Goal: Information Seeking & Learning: Learn about a topic

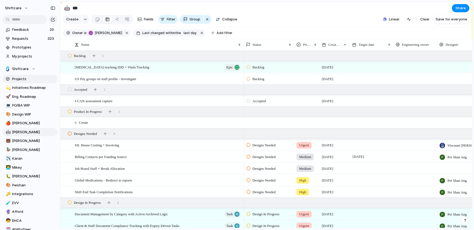
click at [15, 76] on span "Projects" at bounding box center [33, 78] width 43 height 5
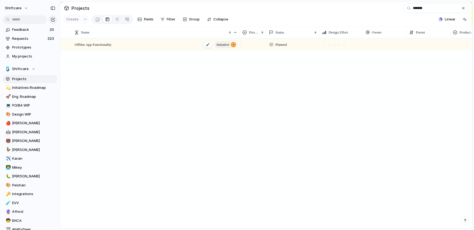
type input "*******"
click at [107, 41] on span "Offline App Functionality" at bounding box center [93, 44] width 37 height 6
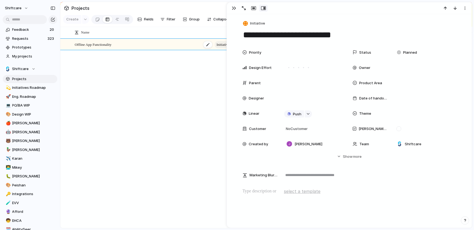
click at [107, 41] on span "Offline App Functionality" at bounding box center [93, 44] width 37 height 6
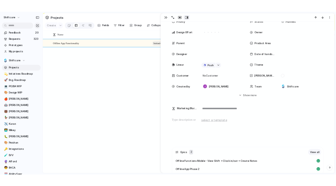
scroll to position [112, 0]
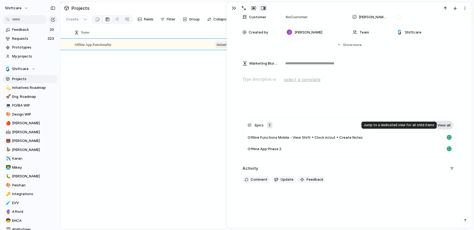
click at [441, 125] on link "View all" at bounding box center [444, 125] width 19 height 9
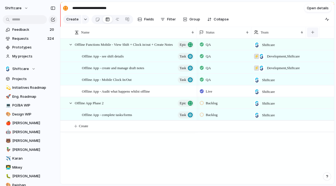
click at [312, 31] on button "button" at bounding box center [312, 33] width 11 height 10
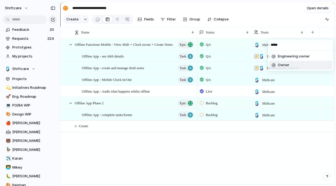
type input "*****"
click at [291, 68] on li "Owner" at bounding box center [300, 65] width 63 height 9
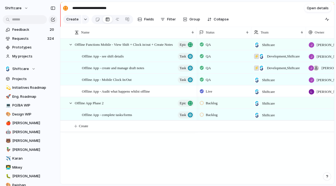
scroll to position [0, 40]
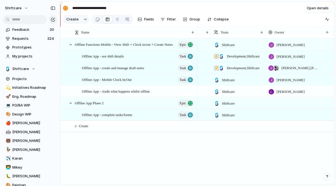
click at [276, 103] on div at bounding box center [293, 102] width 55 height 11
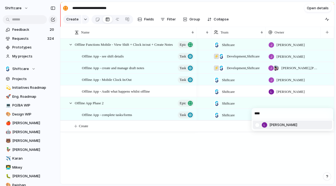
type input "****"
click at [256, 127] on div at bounding box center [257, 125] width 10 height 10
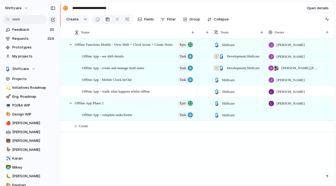
click at [248, 106] on div "**** Luke Pipolo" at bounding box center [168, 93] width 336 height 186
click at [284, 111] on div at bounding box center [293, 110] width 54 height 2
type input "****"
click at [258, 138] on div at bounding box center [257, 137] width 10 height 10
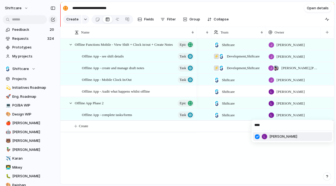
drag, startPoint x: 256, startPoint y: 160, endPoint x: 226, endPoint y: 151, distance: 31.3
click at [256, 160] on div "**** Luke Pipolo" at bounding box center [168, 93] width 336 height 186
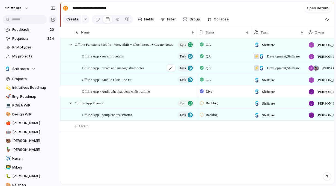
click at [141, 67] on span "Offline App - create and manage draft notes" at bounding box center [113, 68] width 62 height 6
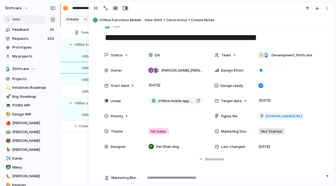
scroll to position [96, 0]
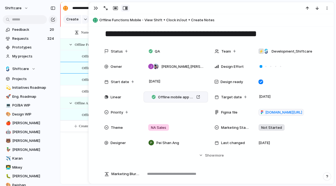
click at [204, 97] on div "Offline mobile app phase 1" at bounding box center [175, 97] width 59 height 6
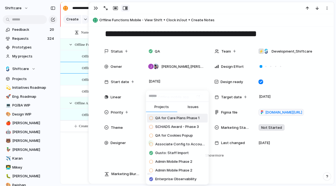
click at [195, 85] on div "Projects Issues QA for Care Plans Phase 1 SCHADS Award - Phase 3 QA for Cookies…" at bounding box center [168, 93] width 336 height 186
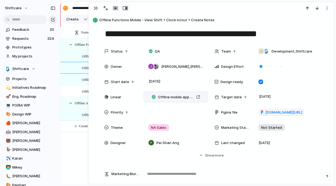
click at [205, 96] on div "Offline mobile app phase 1" at bounding box center [175, 97] width 59 height 6
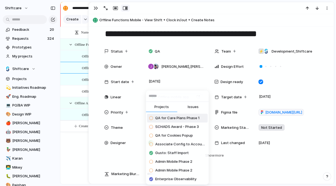
click at [192, 107] on span "Issues" at bounding box center [193, 107] width 11 height 5
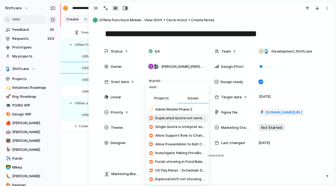
click at [167, 102] on button "Projects" at bounding box center [161, 98] width 31 height 11
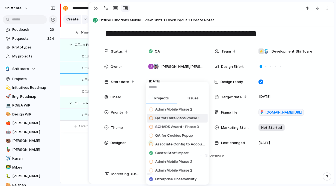
click at [177, 69] on div "Projects Issues Admin Mobile Phase 2 QA for Care Plans Phase 1 SCHADS Award - P…" at bounding box center [168, 93] width 336 height 186
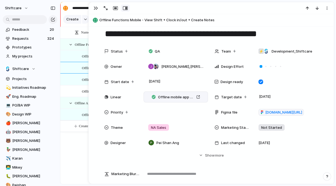
click at [206, 97] on div "Offline mobile app phase 1" at bounding box center [176, 97] width 64 height 11
click at [204, 97] on div "Offline mobile app phase 1" at bounding box center [175, 97] width 59 height 6
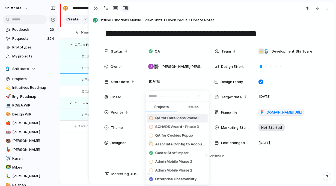
click at [190, 91] on input "text" at bounding box center [177, 96] width 63 height 11
click at [192, 85] on div "Projects Issues QA for Care Plans Phase 1 SCHADS Award - Phase 3 QA for Cookies…" at bounding box center [168, 93] width 336 height 186
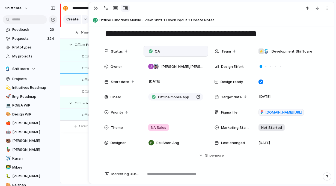
click at [162, 54] on div "QA" at bounding box center [155, 51] width 18 height 8
click at [99, 115] on div "Backlog Accepted Product In Progress Designs Needed Design In Progress Designs …" at bounding box center [168, 93] width 336 height 186
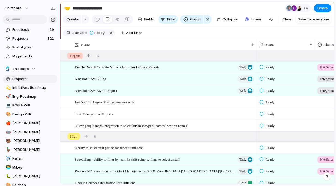
click at [21, 80] on span "Projects" at bounding box center [33, 78] width 43 height 5
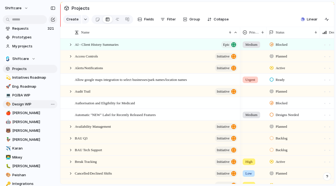
scroll to position [20, 0]
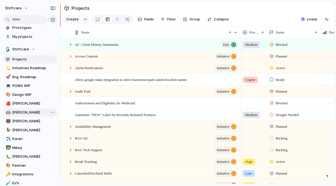
click at [19, 114] on span "[PERSON_NAME]" at bounding box center [33, 112] width 43 height 5
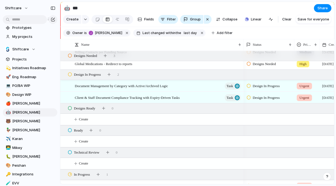
scroll to position [97, 0]
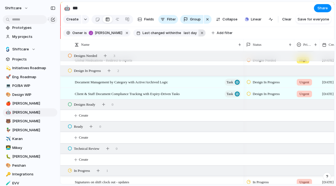
click at [201, 34] on button "button" at bounding box center [201, 32] width 7 height 7
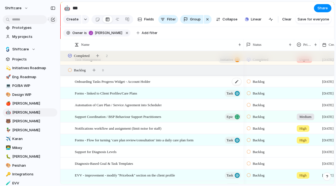
scroll to position [150, 0]
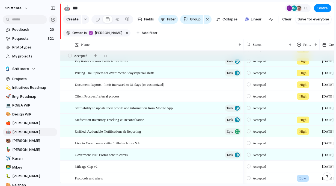
scroll to position [322, 0]
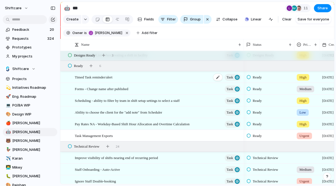
click at [99, 76] on span "Timed Task reminder/alert" at bounding box center [94, 77] width 38 height 6
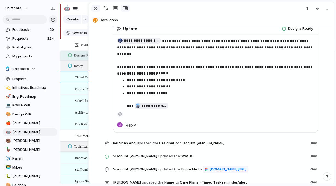
click at [95, 5] on button "button" at bounding box center [95, 8] width 9 height 7
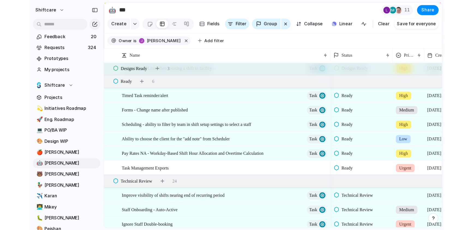
scroll to position [1057, 0]
